Goal: Communication & Community: Share content

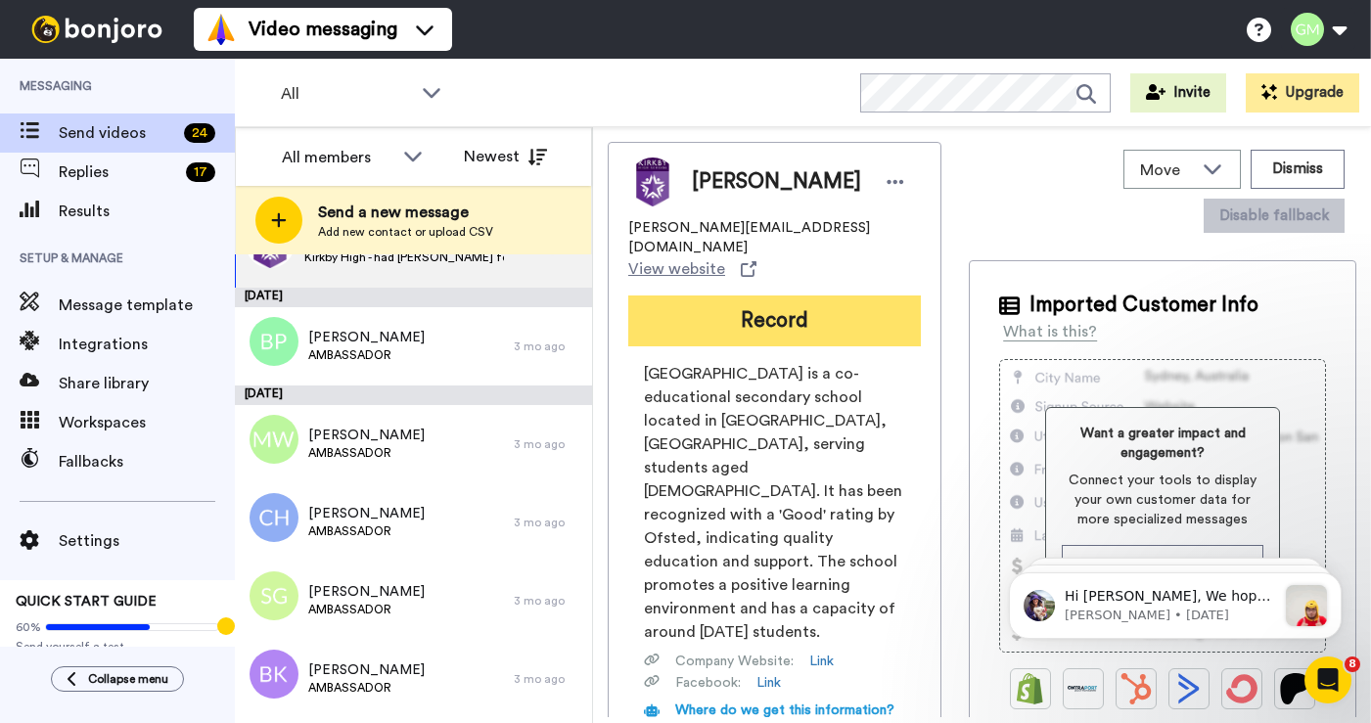
click at [781, 311] on button "Record" at bounding box center [774, 321] width 293 height 51
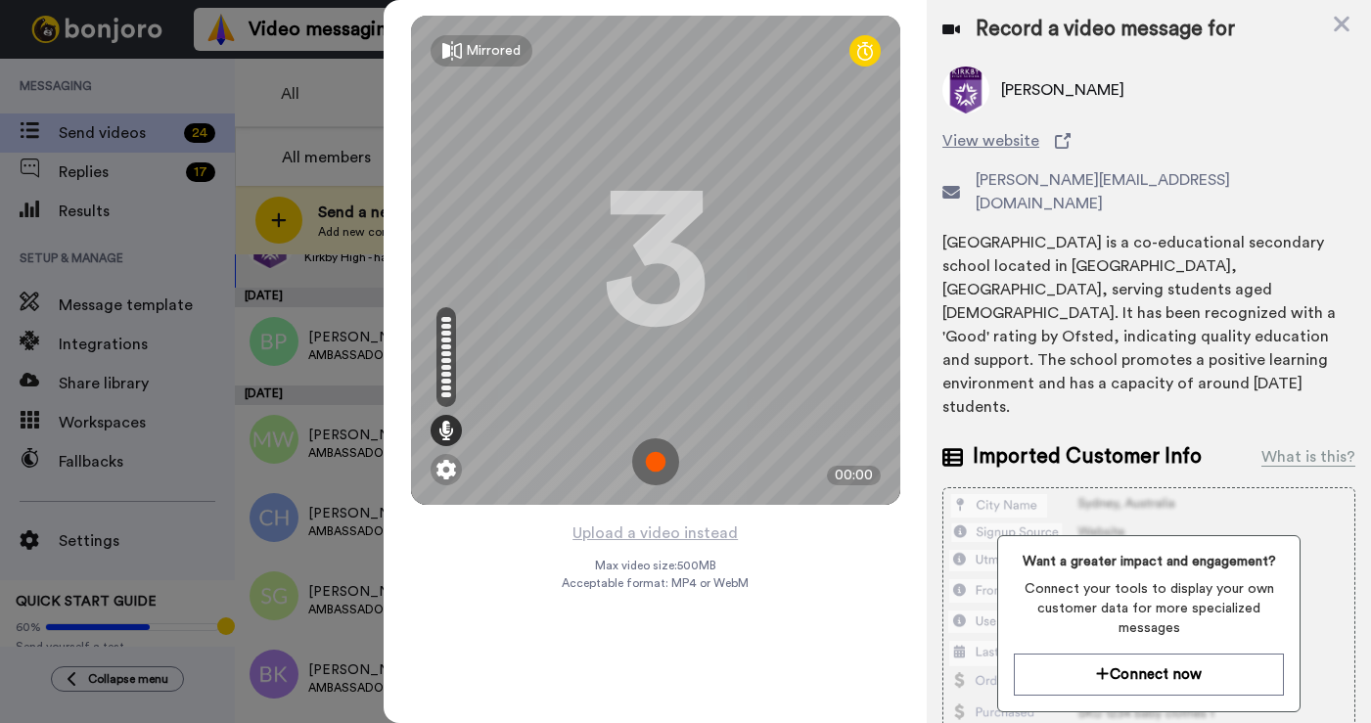
click at [661, 449] on img at bounding box center [655, 462] width 47 height 47
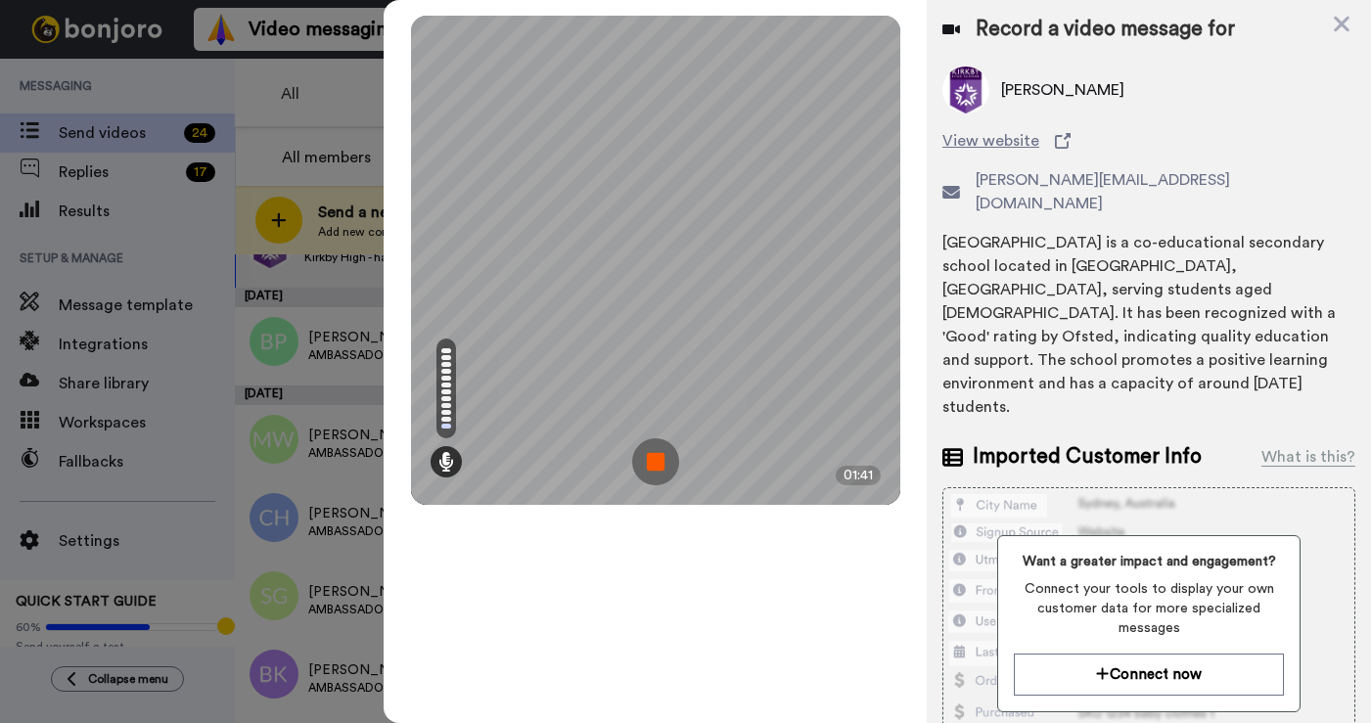
click at [660, 464] on img at bounding box center [655, 462] width 47 height 47
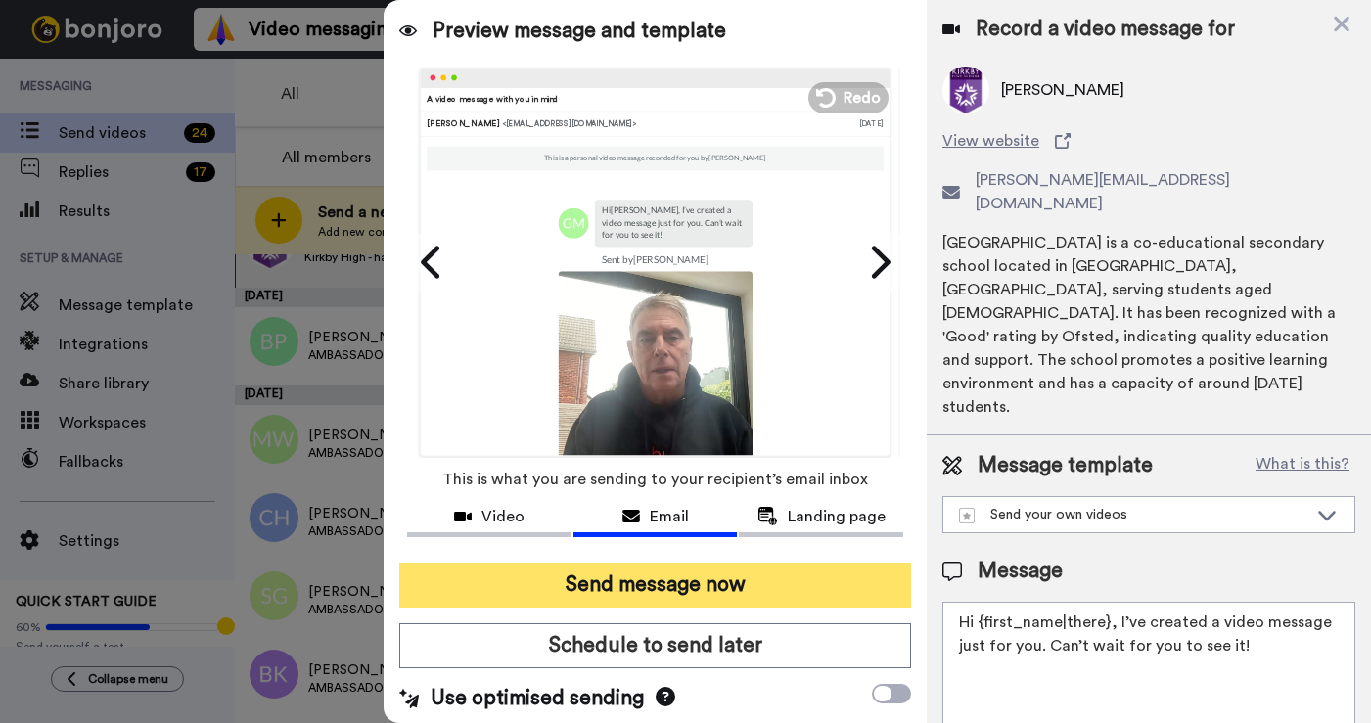
click at [652, 582] on button "Send message now" at bounding box center [655, 585] width 512 height 45
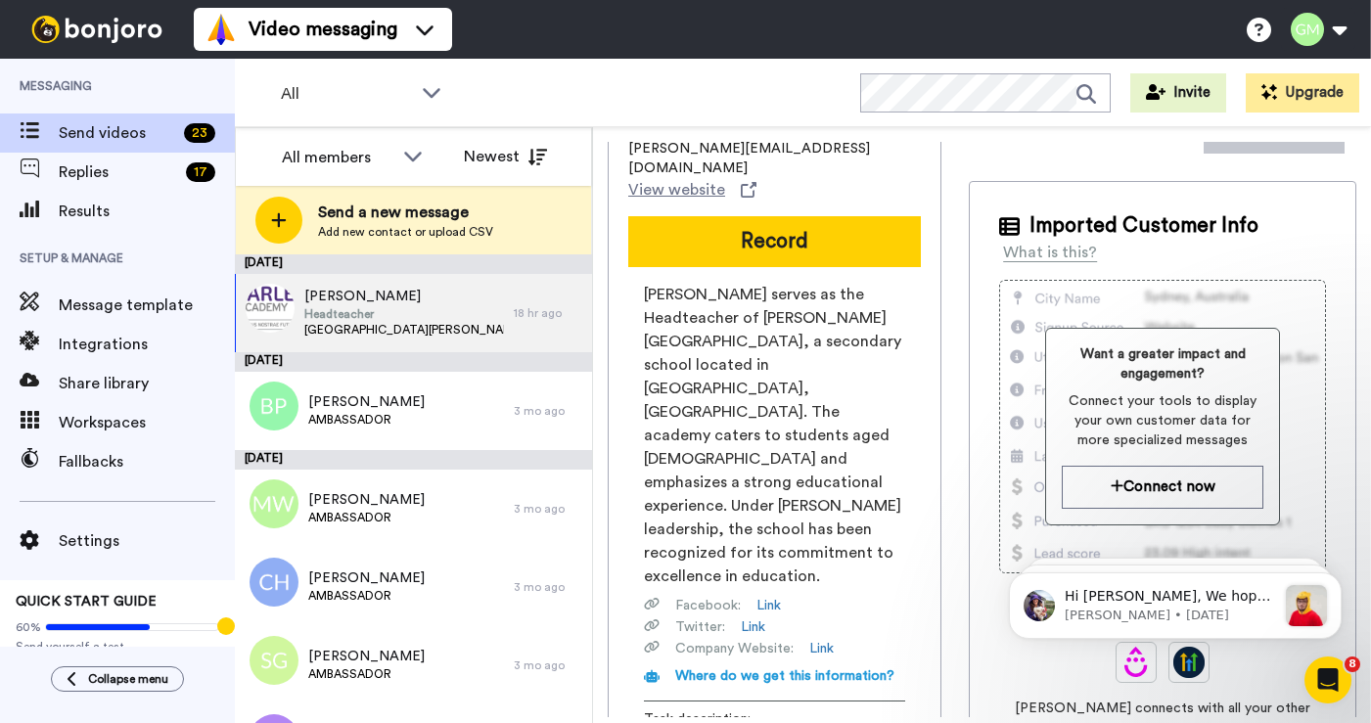
scroll to position [68, 0]
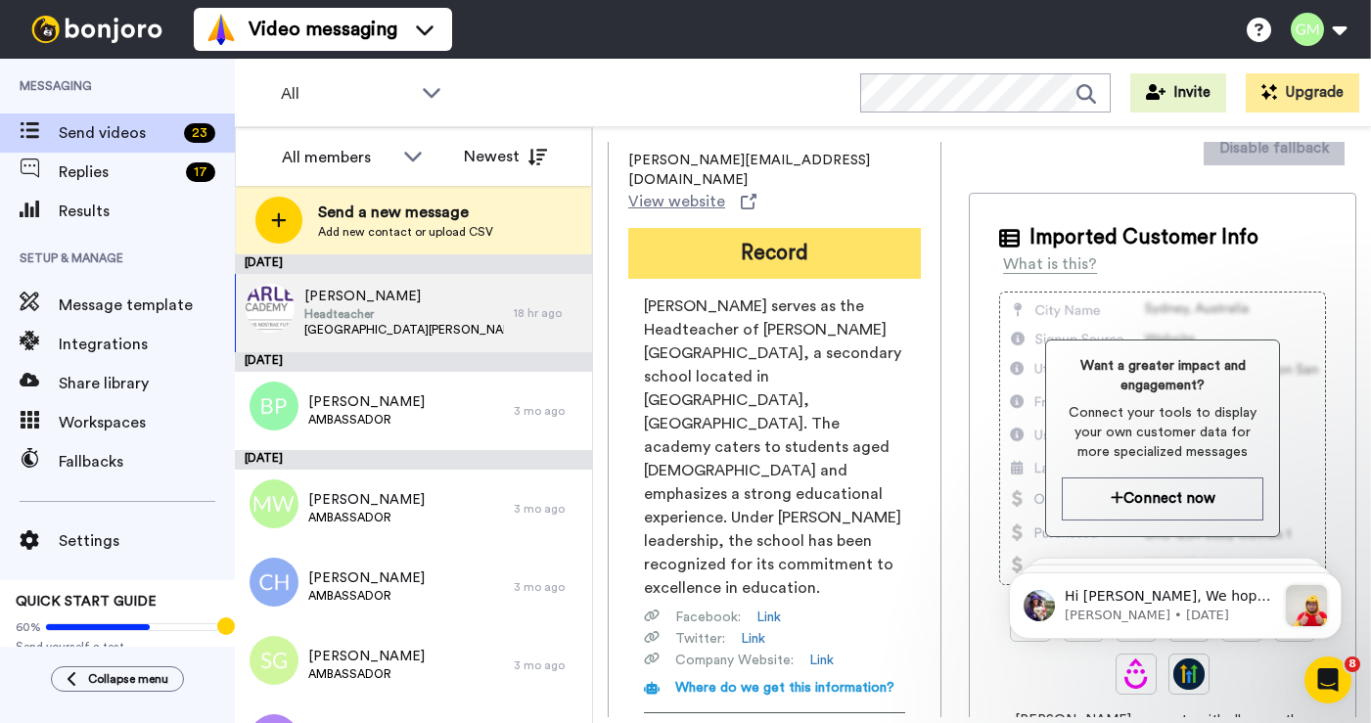
click at [797, 231] on button "Record" at bounding box center [774, 253] width 293 height 51
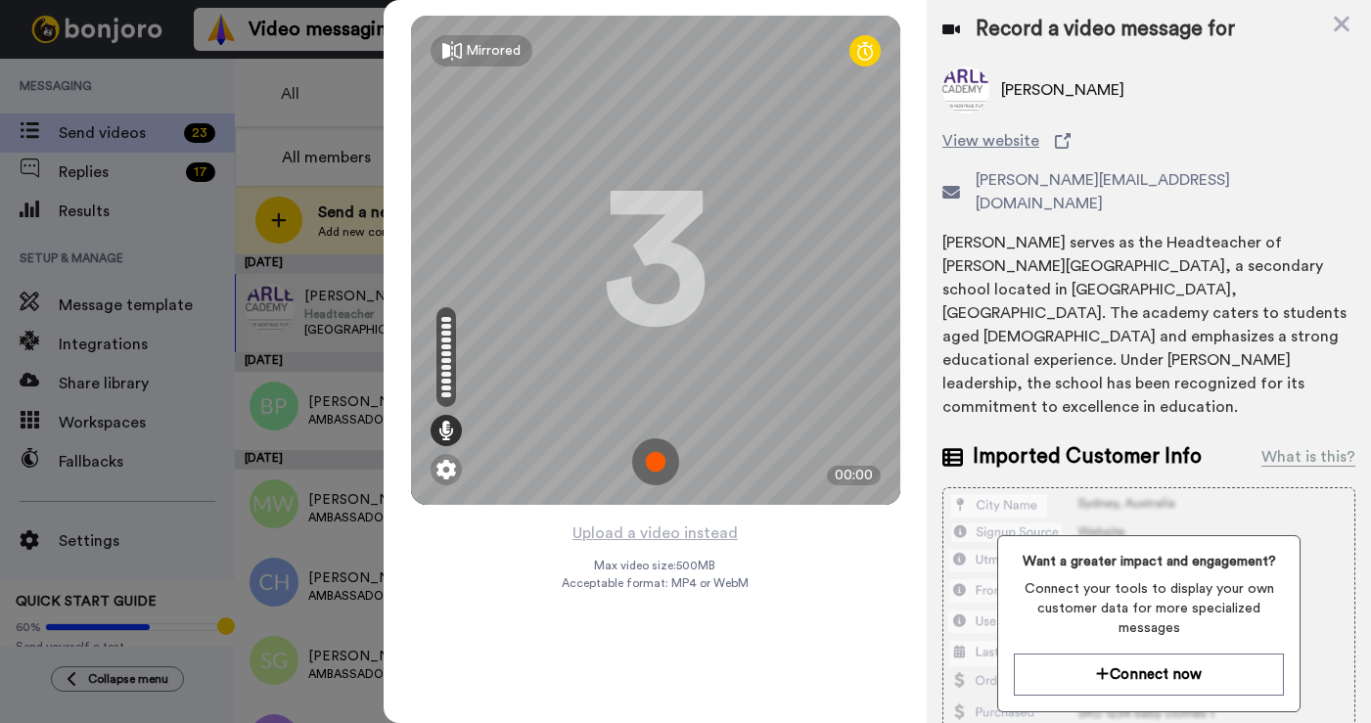
click at [647, 460] on img at bounding box center [655, 462] width 47 height 47
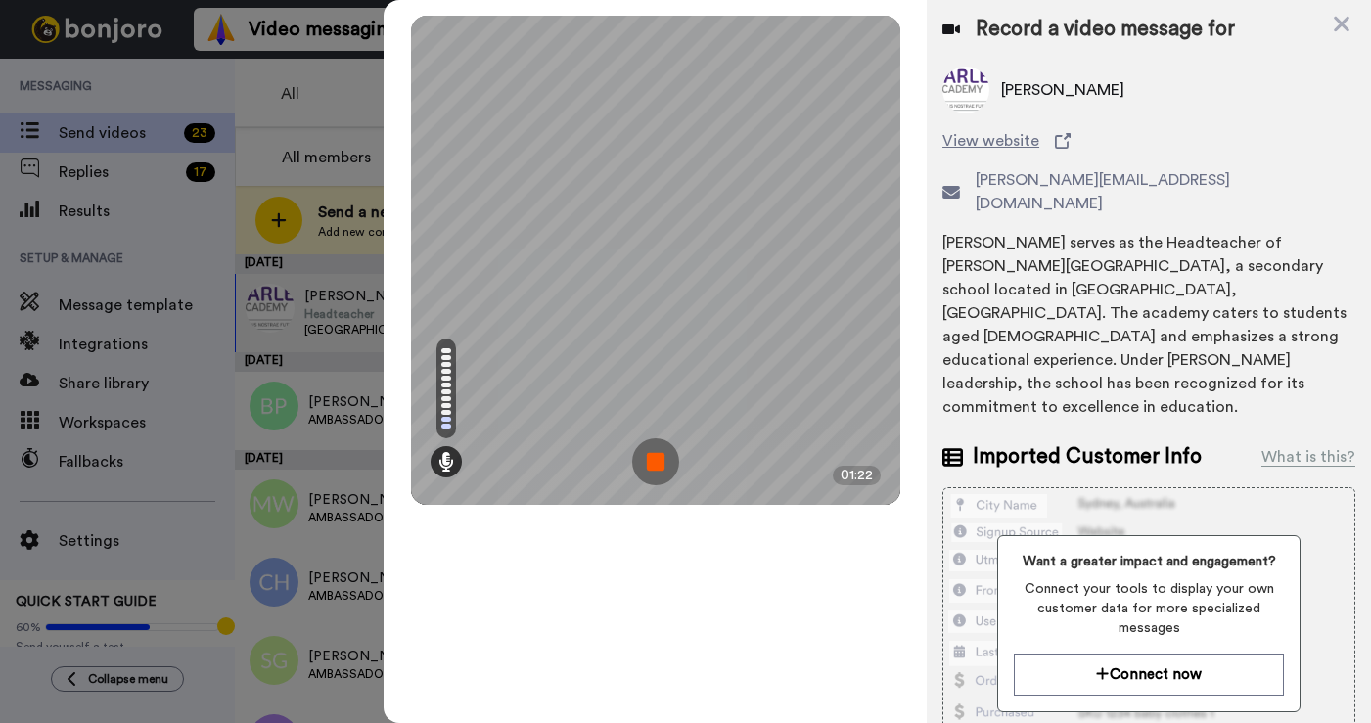
click at [661, 468] on img at bounding box center [655, 462] width 47 height 47
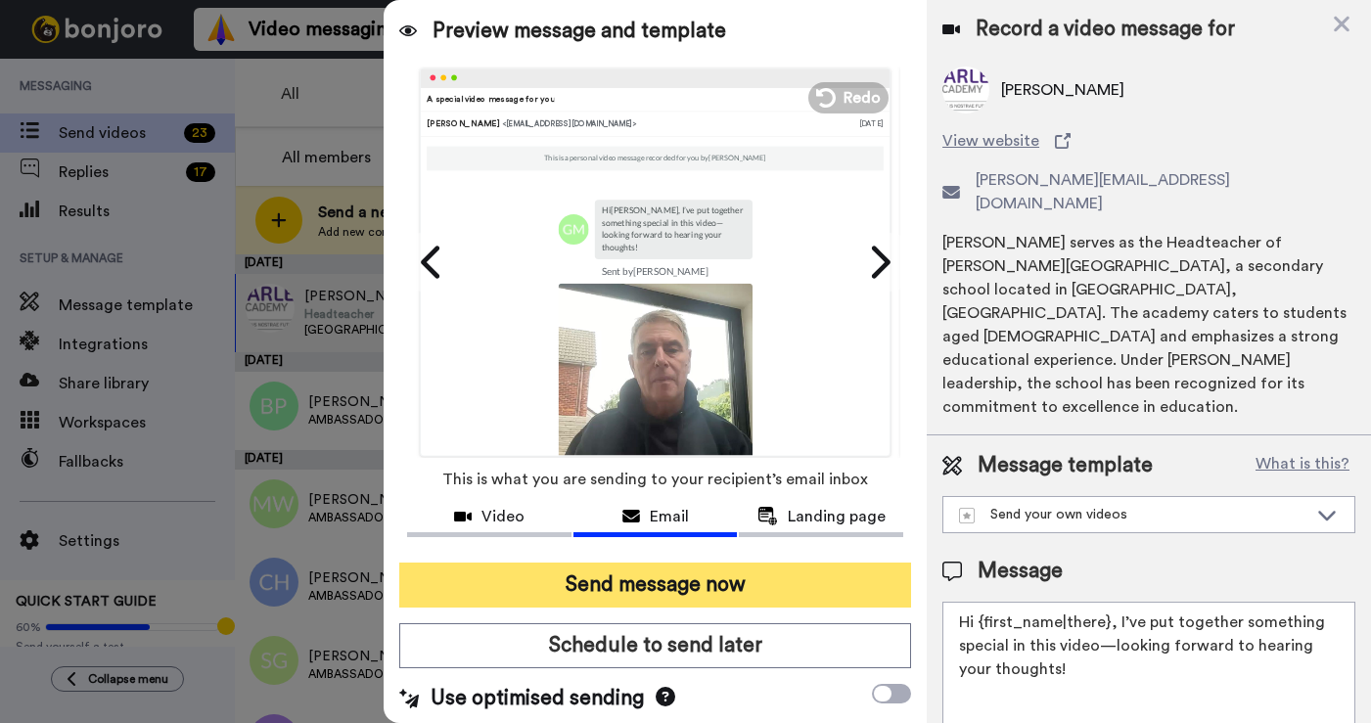
click at [634, 581] on button "Send message now" at bounding box center [655, 585] width 512 height 45
